Goal: Task Accomplishment & Management: Use online tool/utility

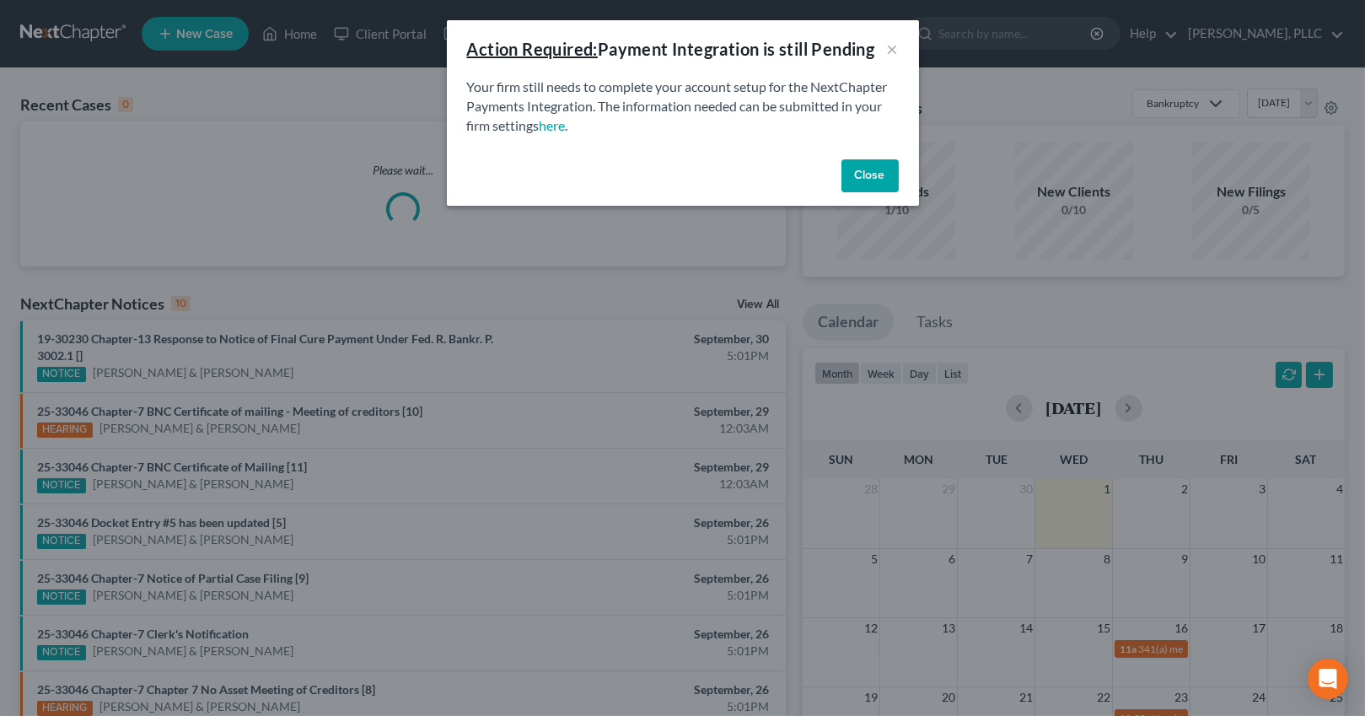
click at [872, 174] on button "Close" at bounding box center [870, 176] width 57 height 34
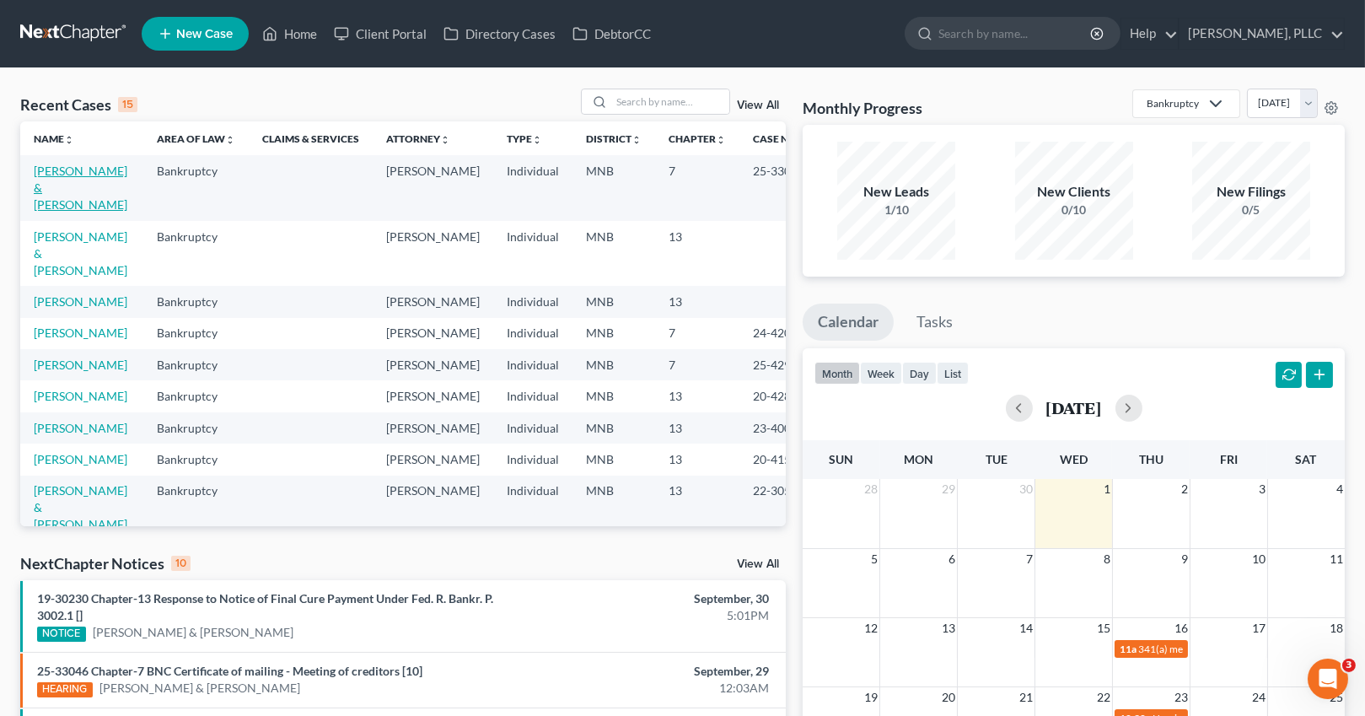
click at [48, 186] on link "[PERSON_NAME] & [PERSON_NAME]" at bounding box center [81, 188] width 94 height 48
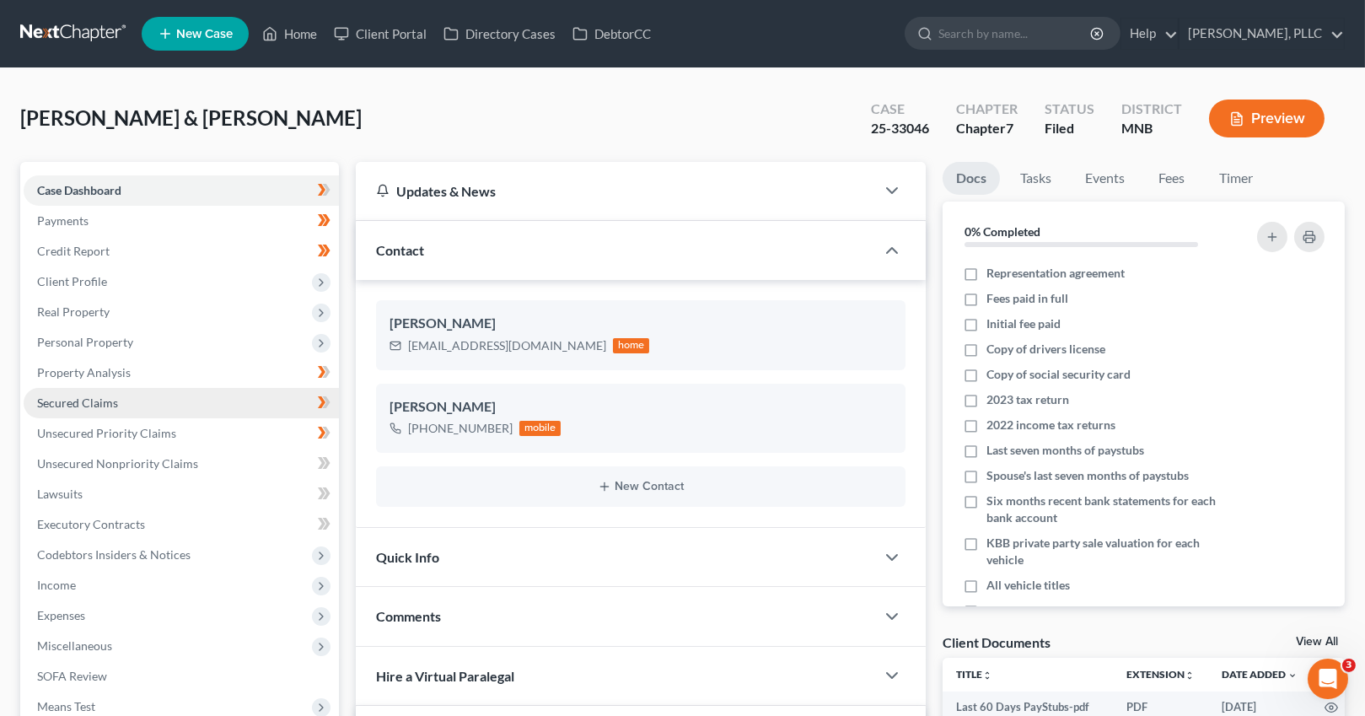
click at [102, 400] on span "Secured Claims" at bounding box center [77, 403] width 81 height 14
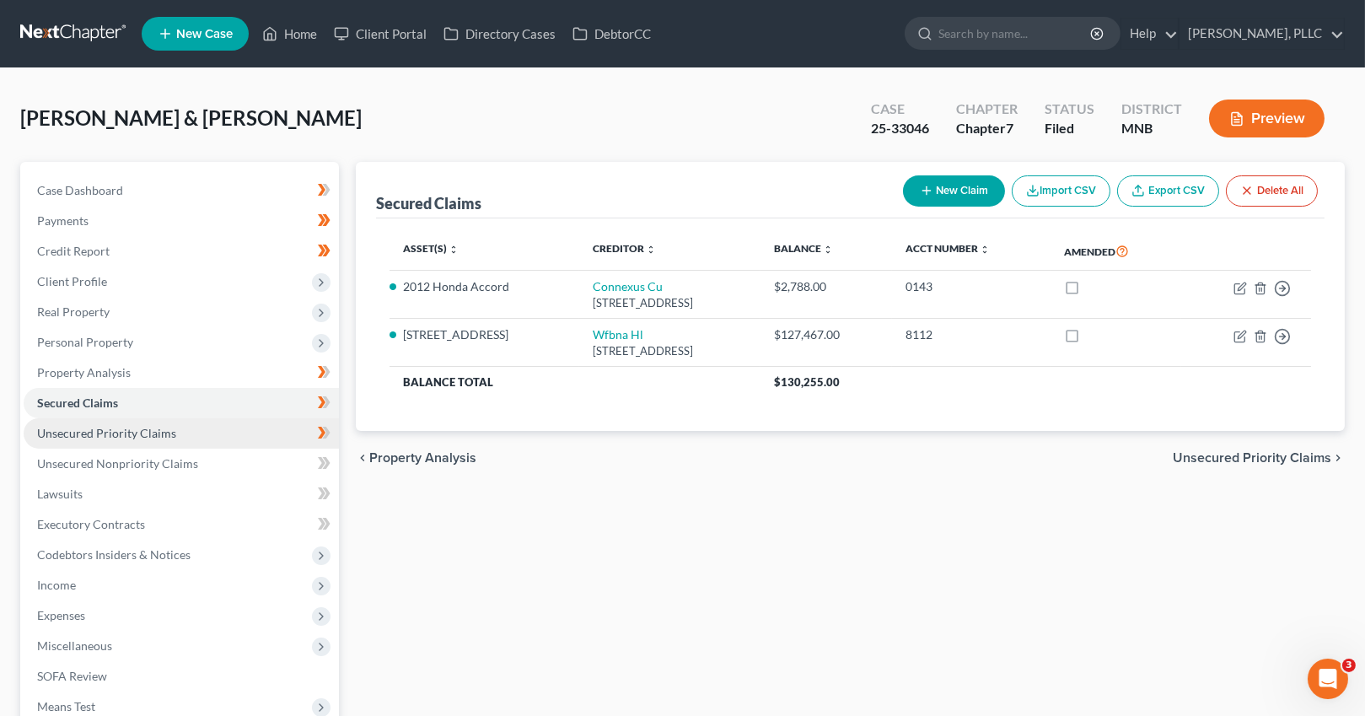
click at [110, 430] on span "Unsecured Priority Claims" at bounding box center [106, 433] width 139 height 14
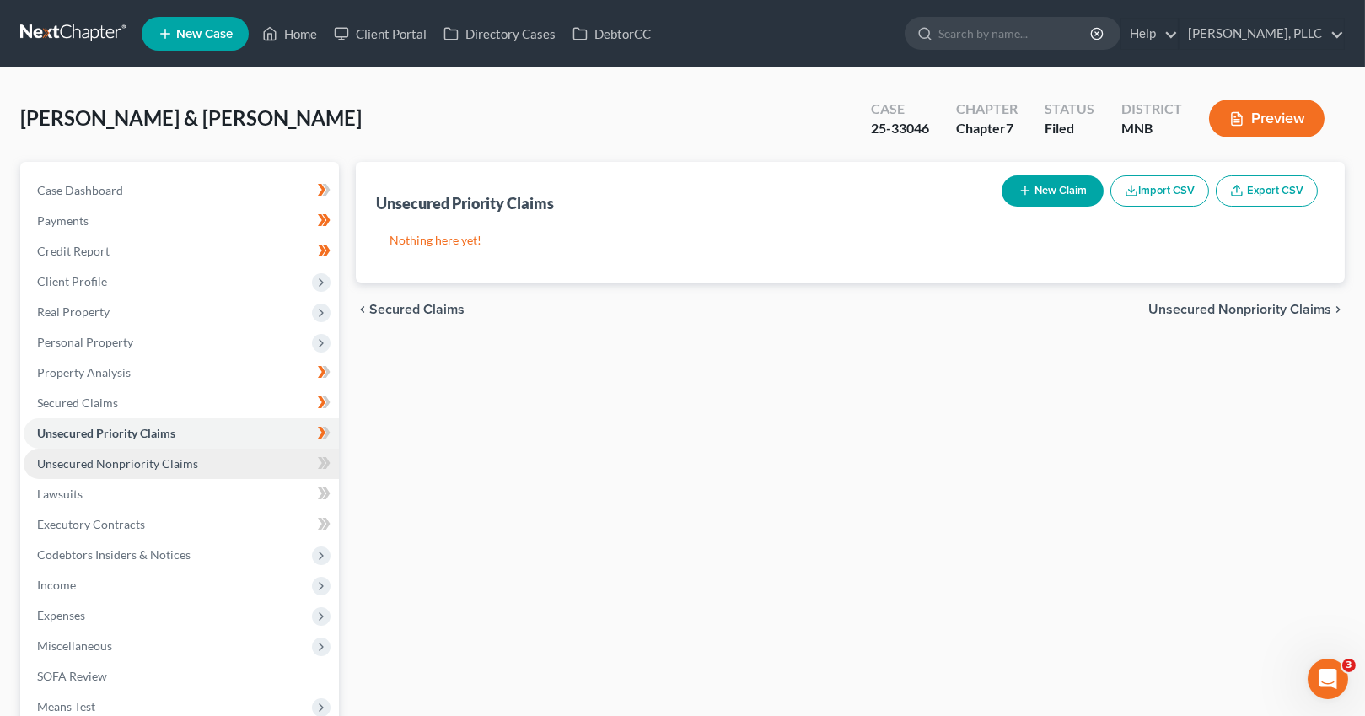
click at [113, 449] on link "Unsecured Nonpriority Claims" at bounding box center [181, 464] width 315 height 30
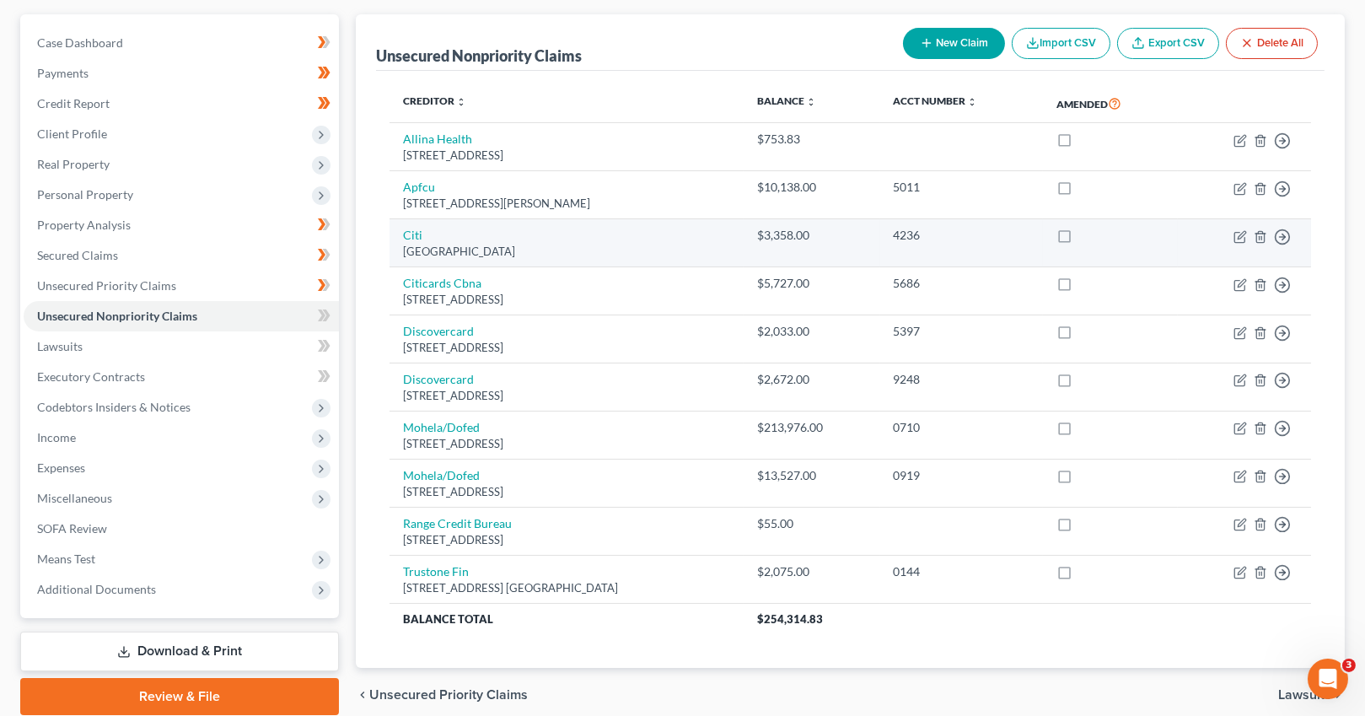
scroll to position [152, 0]
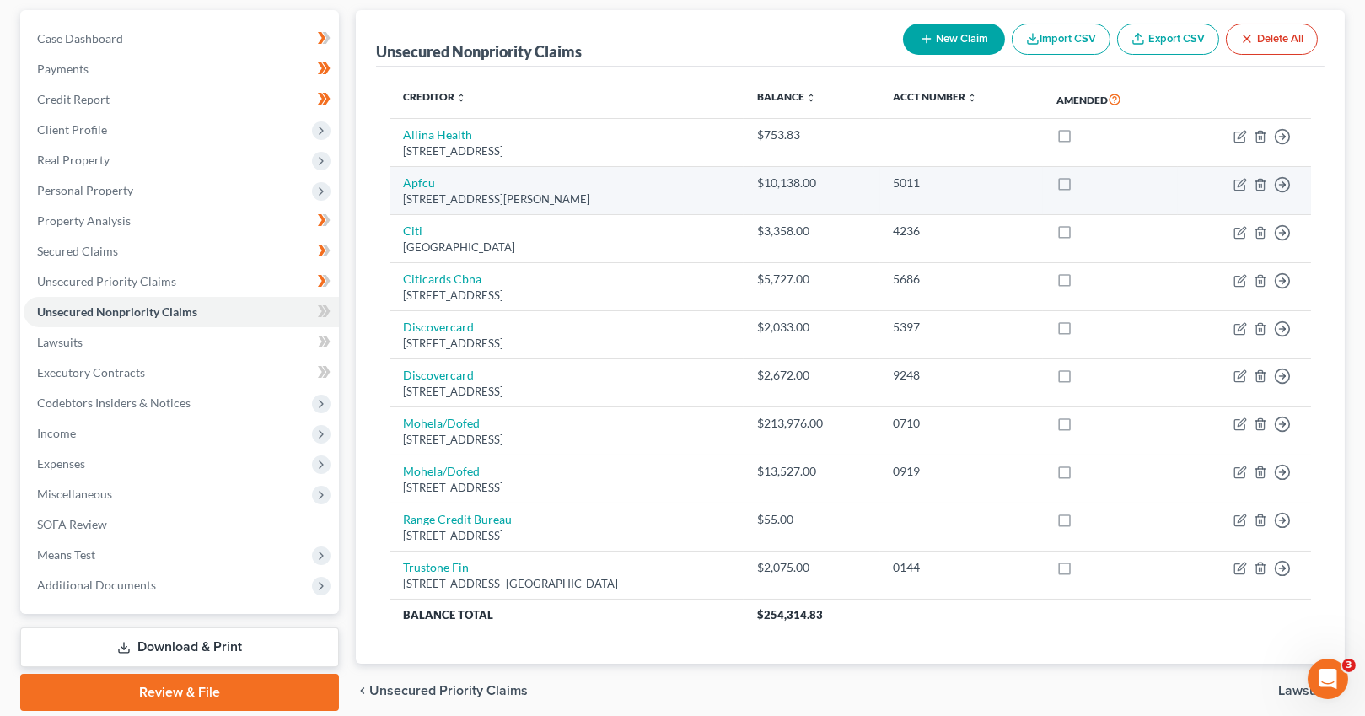
drag, startPoint x: 637, startPoint y: 199, endPoint x: 406, endPoint y: 202, distance: 231.1
click at [406, 202] on div "[STREET_ADDRESS][PERSON_NAME]" at bounding box center [567, 199] width 328 height 16
copy div "[STREET_ADDRESS][PERSON_NAME]"
click at [645, 191] on div "[STREET_ADDRESS][PERSON_NAME]" at bounding box center [567, 199] width 328 height 16
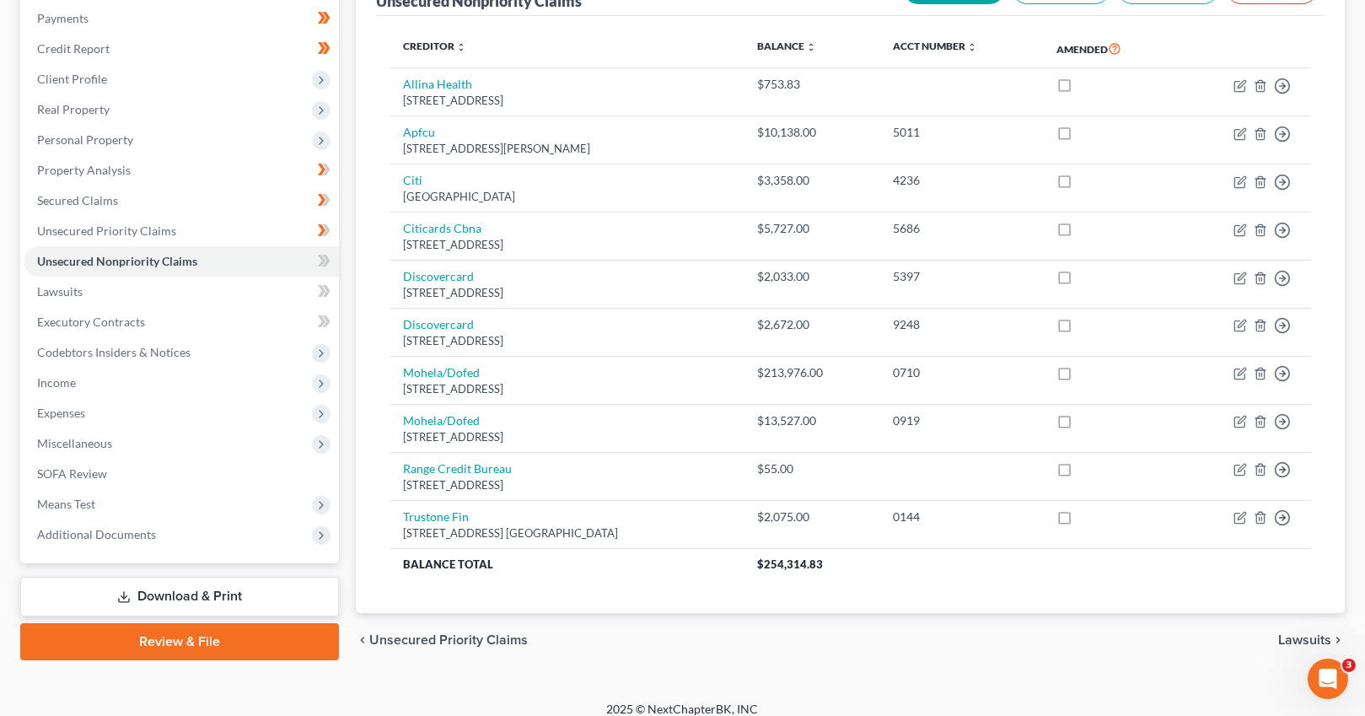
scroll to position [215, 0]
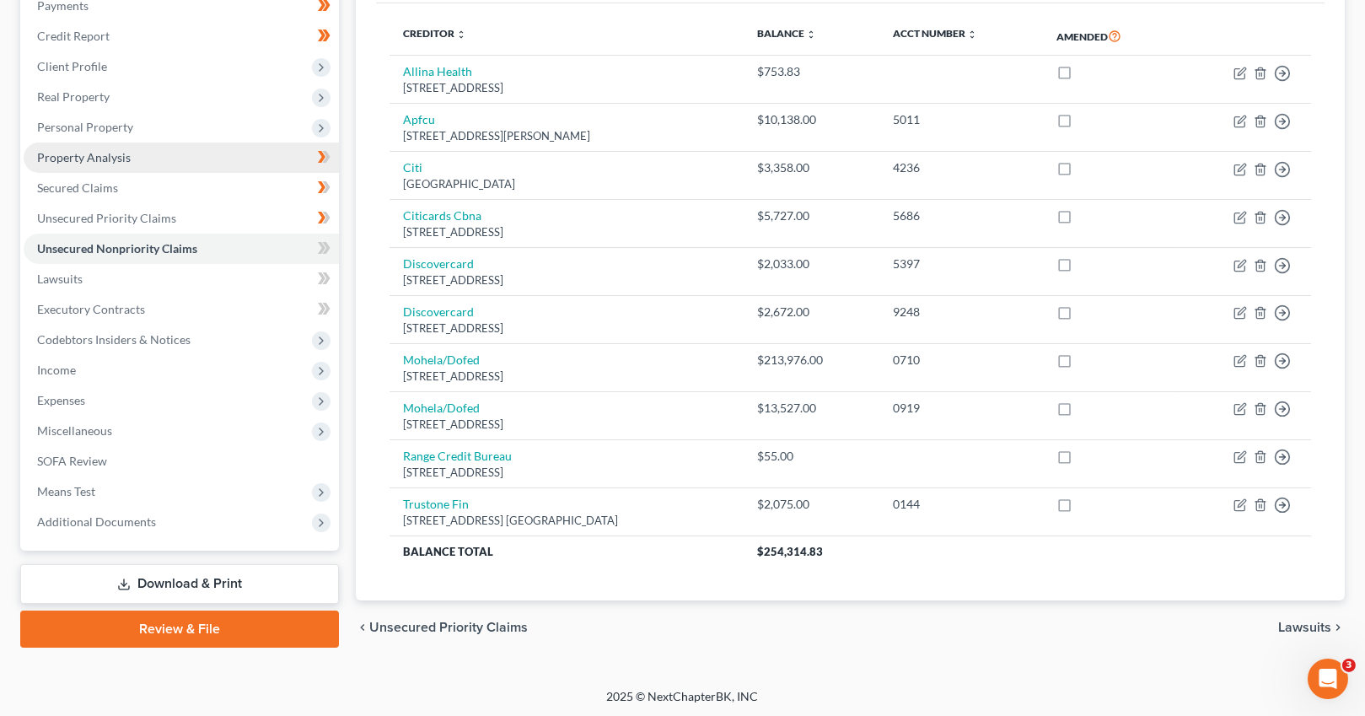
click at [87, 155] on span "Property Analysis" at bounding box center [84, 157] width 94 height 14
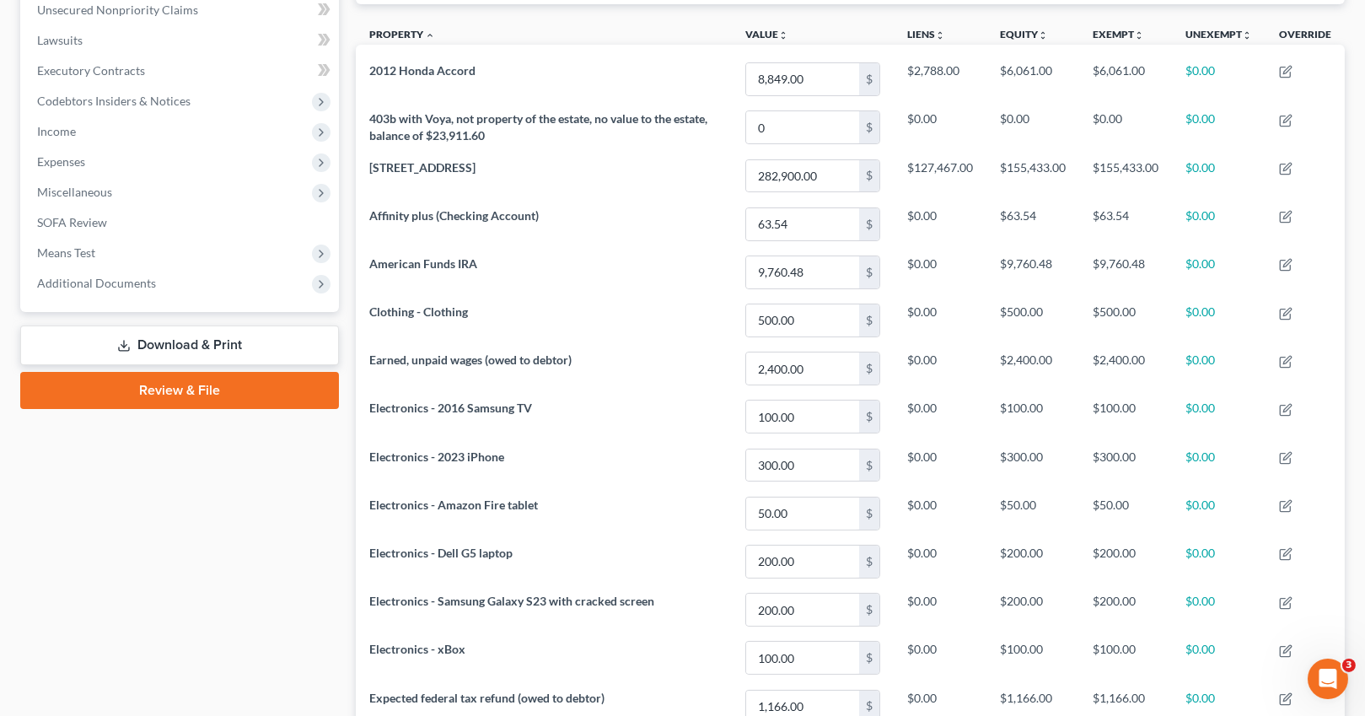
scroll to position [455, 0]
